Goal: Task Accomplishment & Management: Manage account settings

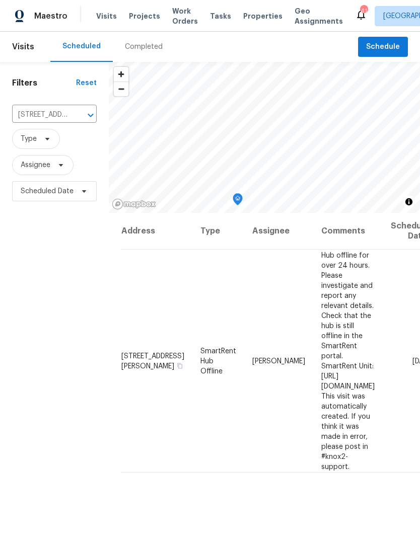
scroll to position [0, 70]
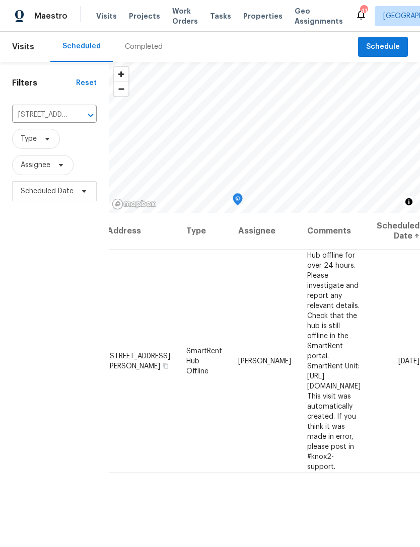
click at [39, 115] on input "[STREET_ADDRESS][PERSON_NAME]" at bounding box center [40, 115] width 56 height 16
type input "[PERSON_NAME]"
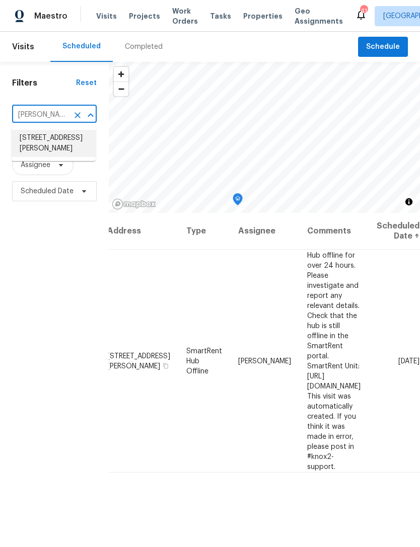
click at [43, 142] on li "[STREET_ADDRESS][PERSON_NAME]" at bounding box center [54, 143] width 84 height 27
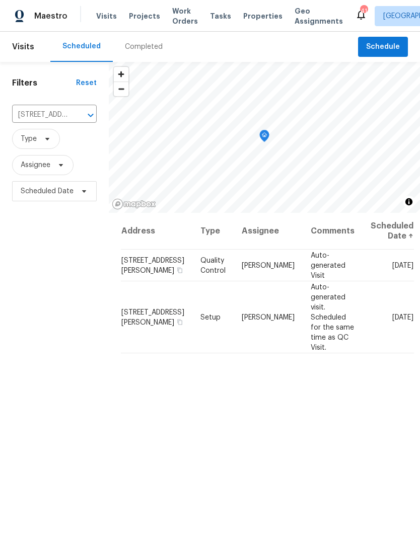
click at [372, 346] on div "Address Type Assignee Comments Scheduled Date ↑ [STREET_ADDRESS][PERSON_NAME] Q…" at bounding box center [264, 432] width 311 height 438
click at [0, 0] on icon at bounding box center [0, 0] width 0 height 0
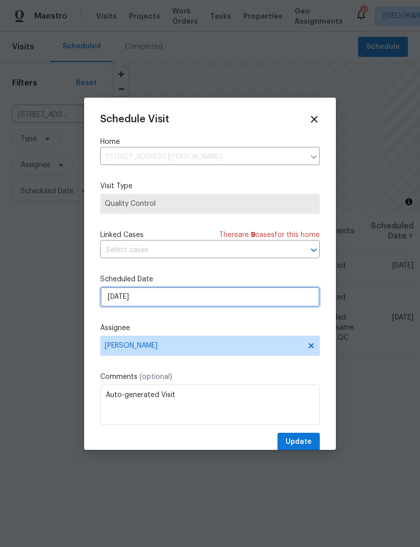
click at [169, 296] on input "[DATE]" at bounding box center [210, 297] width 220 height 20
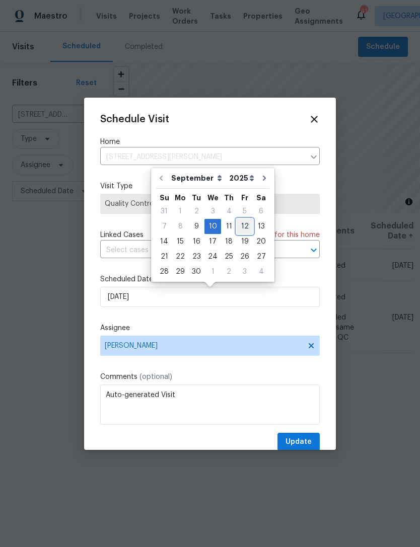
click at [243, 225] on div "12" at bounding box center [245, 227] width 16 height 14
type input "[DATE]"
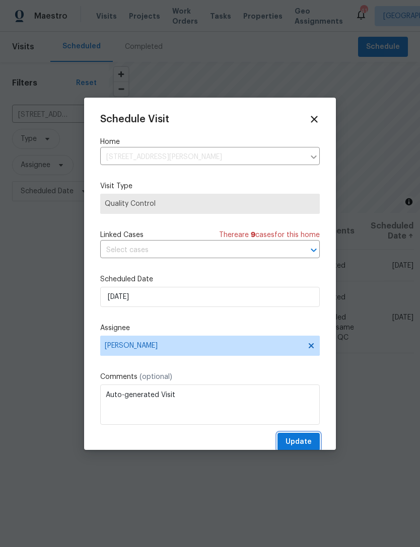
click at [303, 441] on span "Update" at bounding box center [298, 442] width 26 height 13
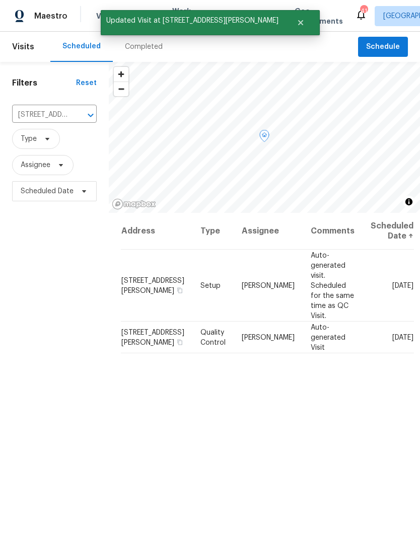
click at [0, 0] on icon at bounding box center [0, 0] width 0 height 0
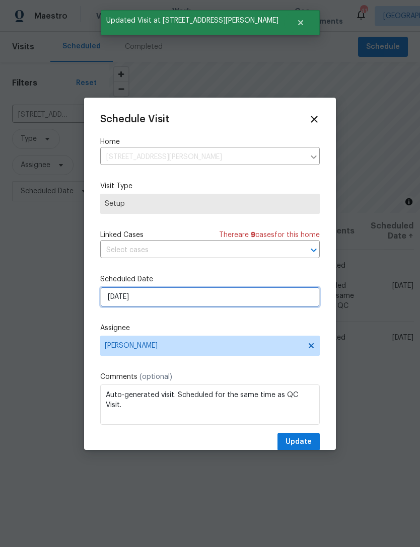
click at [274, 303] on input "[DATE]" at bounding box center [210, 297] width 220 height 20
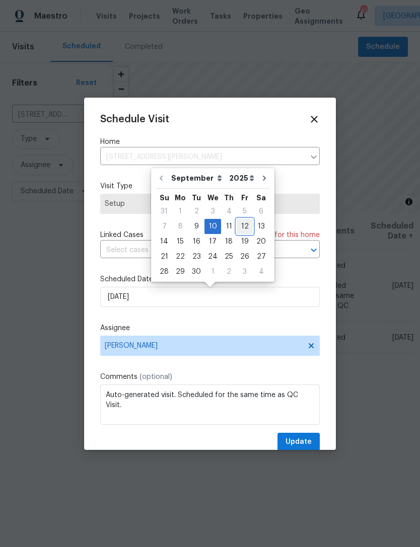
click at [240, 228] on div "12" at bounding box center [245, 227] width 16 height 14
type input "[DATE]"
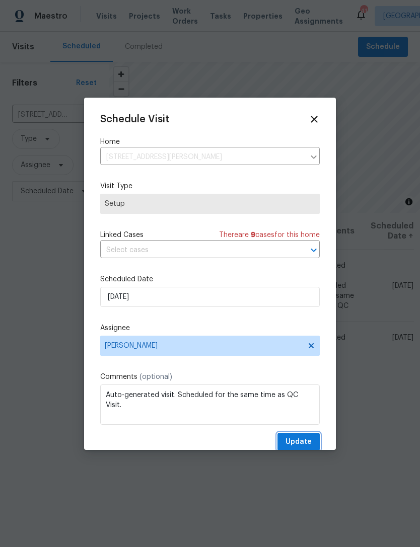
click at [306, 441] on span "Update" at bounding box center [298, 442] width 26 height 13
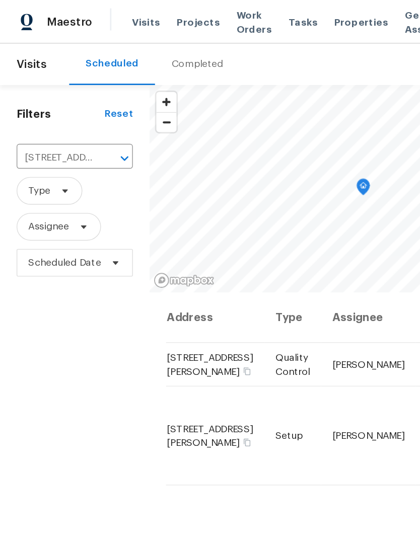
click at [41, 117] on input "[STREET_ADDRESS][PERSON_NAME]" at bounding box center [40, 115] width 56 height 16
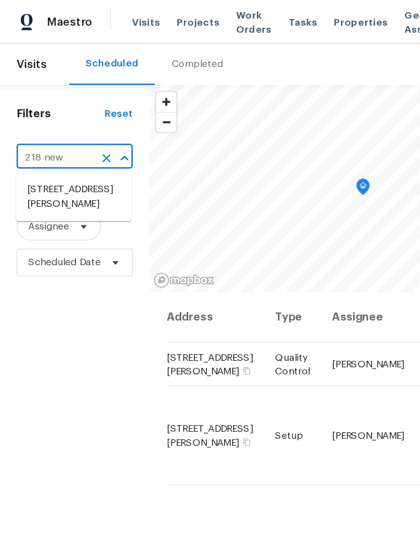
type input "218 newb"
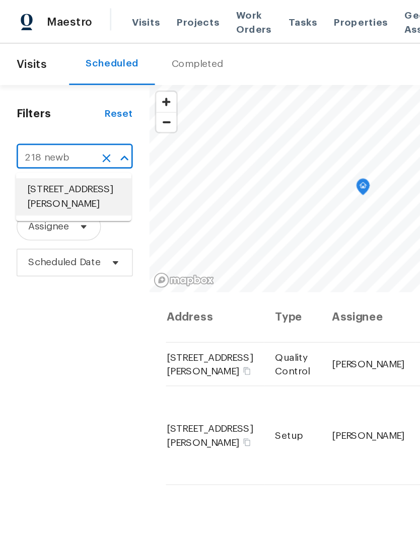
click at [36, 145] on li "[STREET_ADDRESS][PERSON_NAME]" at bounding box center [54, 143] width 84 height 27
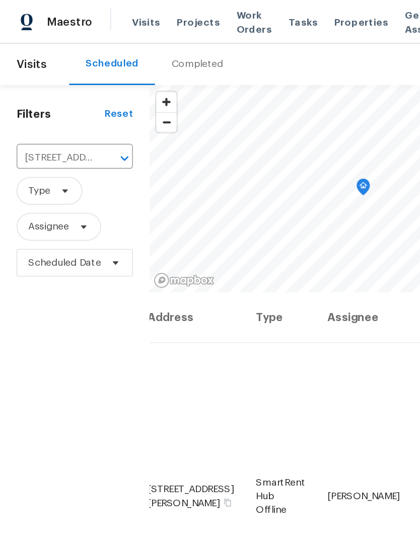
scroll to position [0, 70]
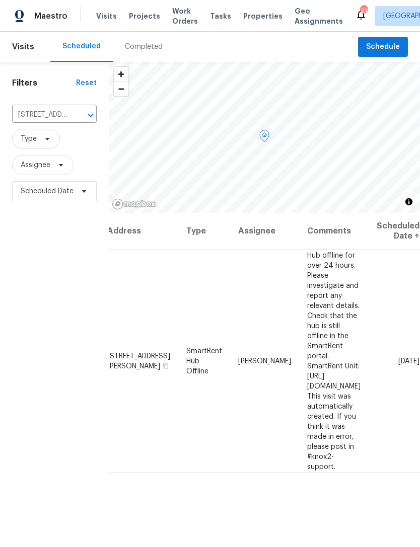
click at [0, 0] on div at bounding box center [0, 0] width 0 height 0
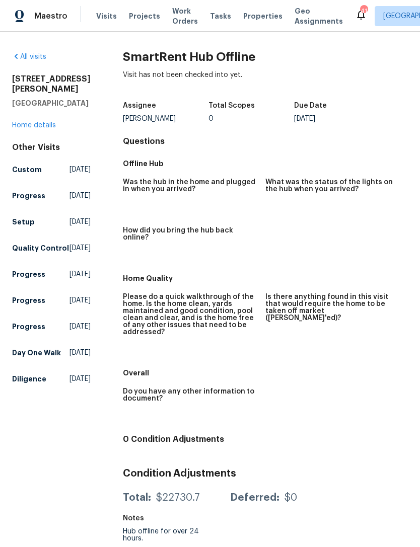
click at [105, 19] on span "Visits" at bounding box center [106, 16] width 21 height 10
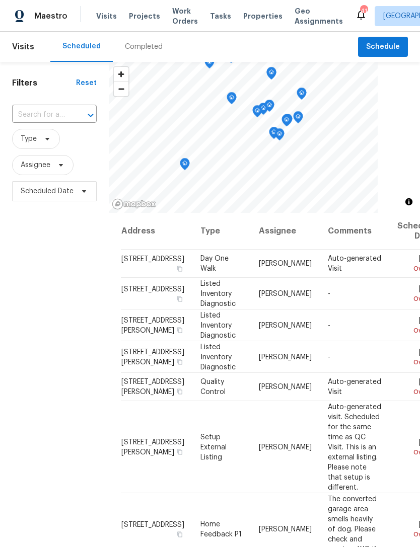
click at [76, 116] on div at bounding box center [83, 115] width 26 height 14
type input "218 newb"
click at [44, 141] on li "[STREET_ADDRESS][PERSON_NAME]" at bounding box center [54, 143] width 84 height 27
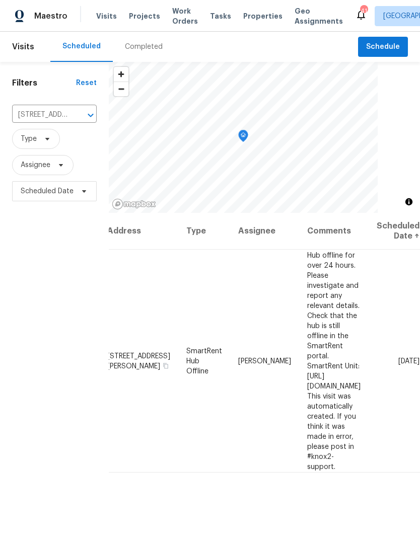
scroll to position [0, 70]
click at [0, 0] on icon at bounding box center [0, 0] width 0 height 0
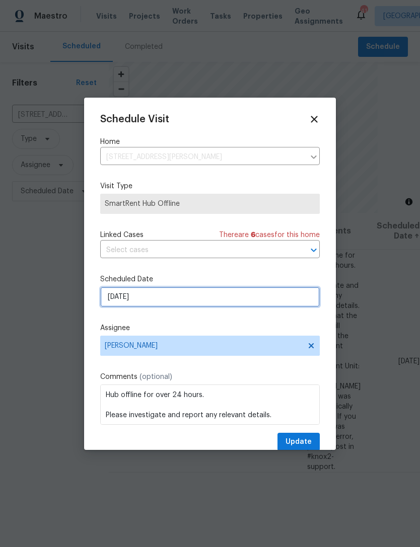
click at [183, 303] on input "[DATE]" at bounding box center [210, 297] width 220 height 20
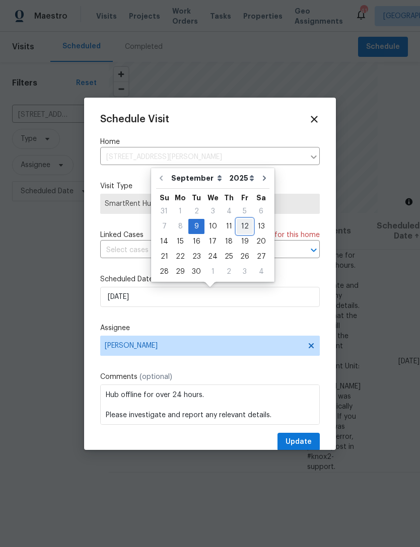
click at [245, 226] on div "12" at bounding box center [245, 227] width 16 height 14
type input "[DATE]"
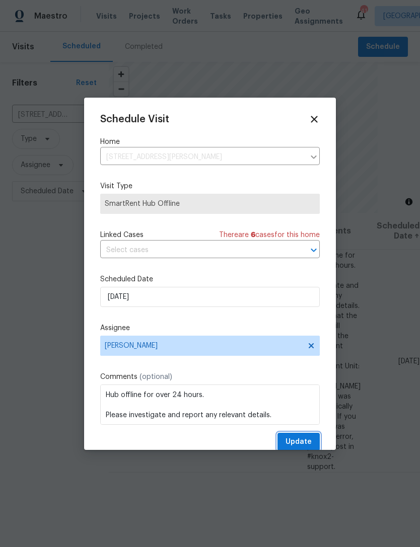
click at [309, 442] on span "Update" at bounding box center [298, 442] width 26 height 13
